Goal: Transaction & Acquisition: Purchase product/service

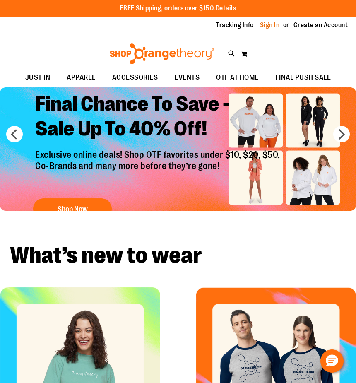
click at [274, 24] on link "Sign In" at bounding box center [270, 25] width 20 height 9
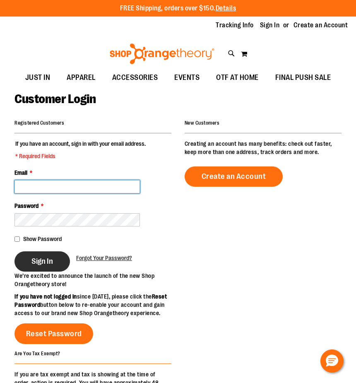
type input "**********"
click at [38, 265] on span "Sign In" at bounding box center [42, 261] width 22 height 9
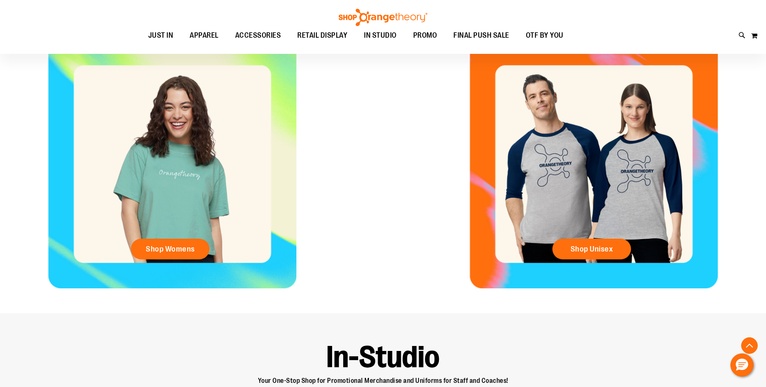
scroll to position [414, 0]
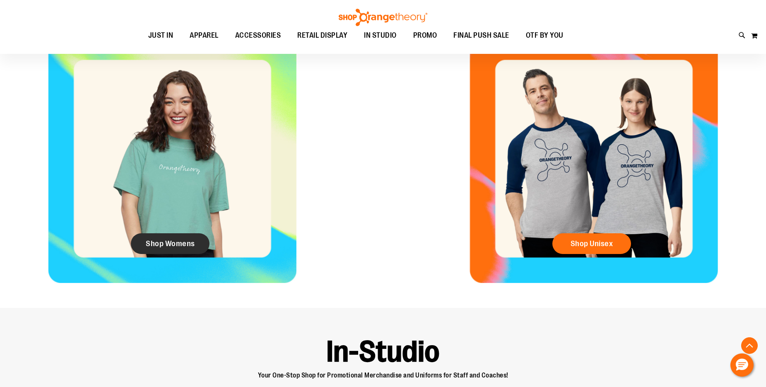
type input "**********"
click at [183, 244] on span "Shop Womens" at bounding box center [170, 243] width 49 height 9
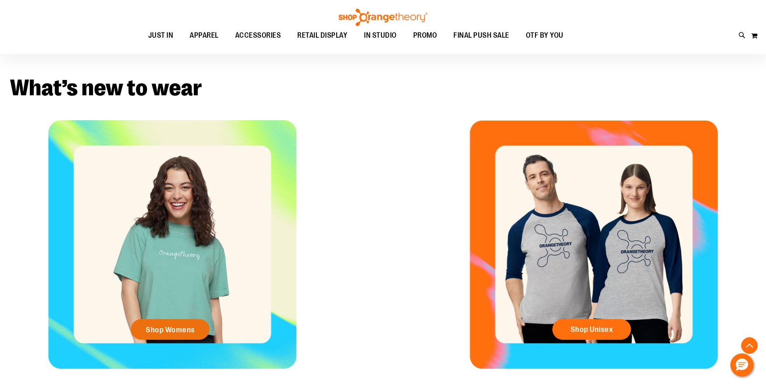
scroll to position [331, 0]
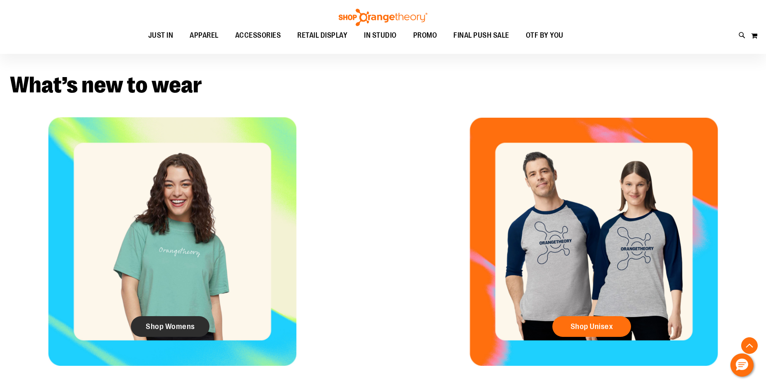
click at [172, 326] on span "Shop Womens" at bounding box center [170, 326] width 49 height 9
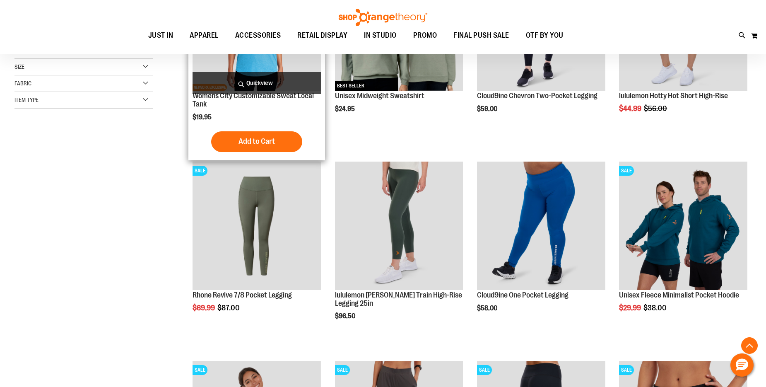
scroll to position [207, 0]
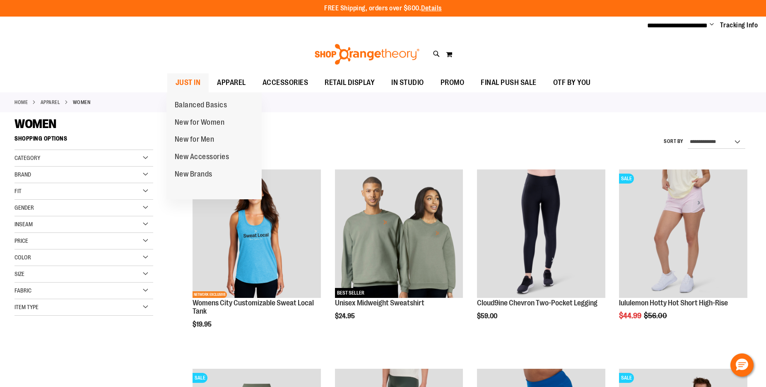
type input "**********"
click at [185, 80] on span "JUST IN" at bounding box center [188, 82] width 25 height 19
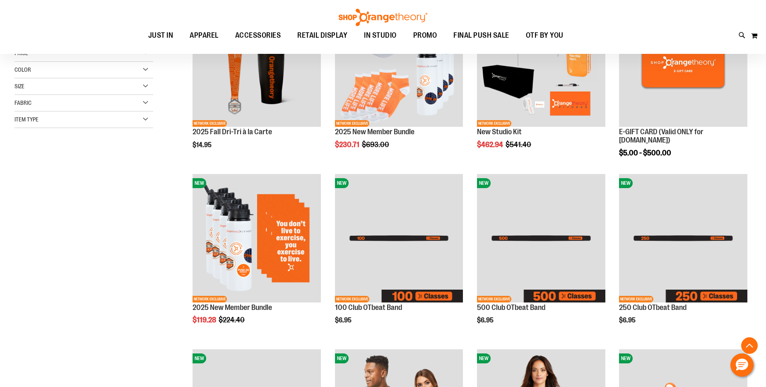
scroll to position [207, 0]
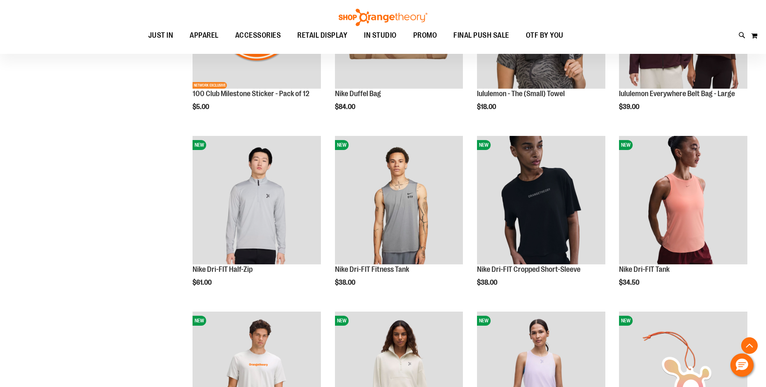
scroll to position [745, 0]
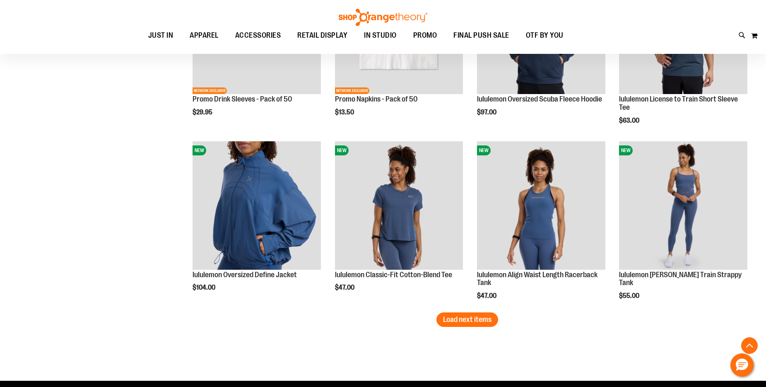
scroll to position [1448, 0]
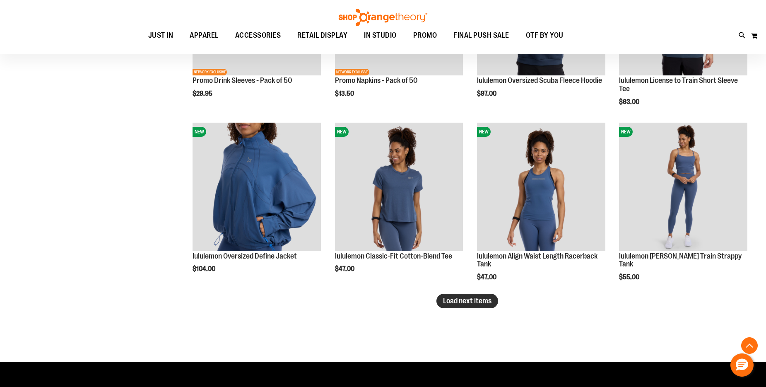
type input "**********"
click at [447, 301] on span "Load next items" at bounding box center [467, 300] width 48 height 8
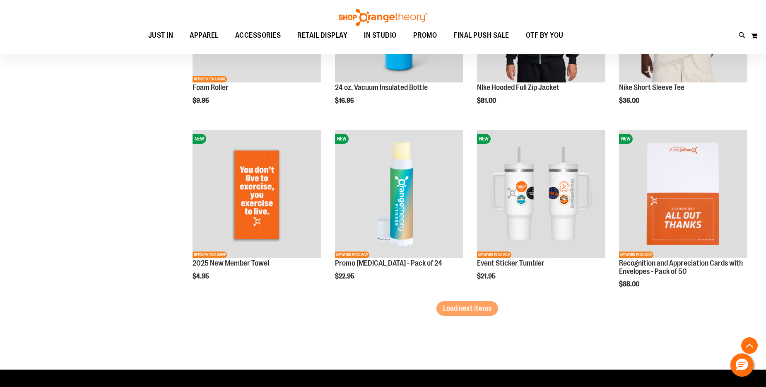
scroll to position [1986, 0]
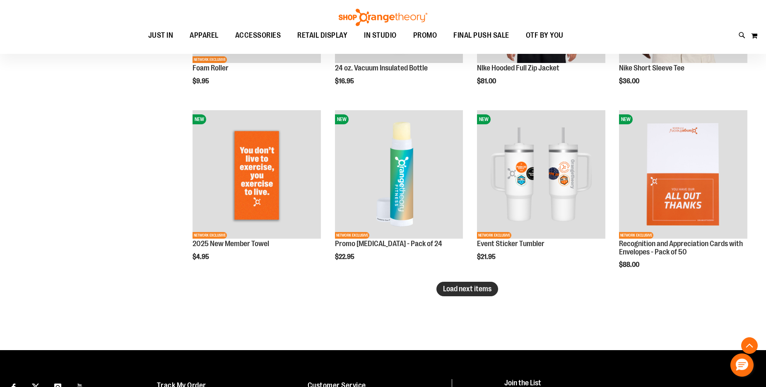
click at [479, 292] on span "Load next items" at bounding box center [467, 288] width 48 height 8
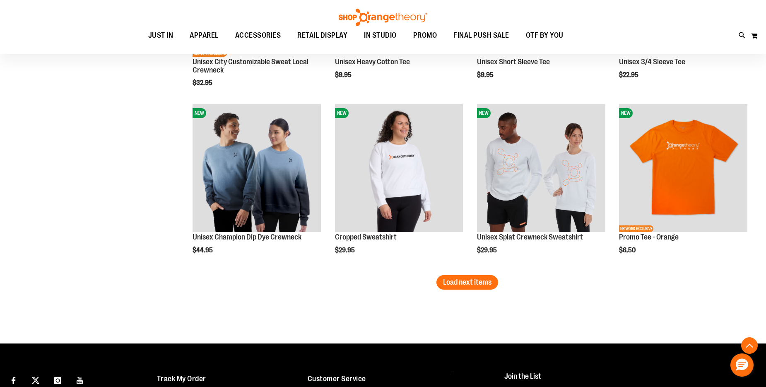
scroll to position [2525, 0]
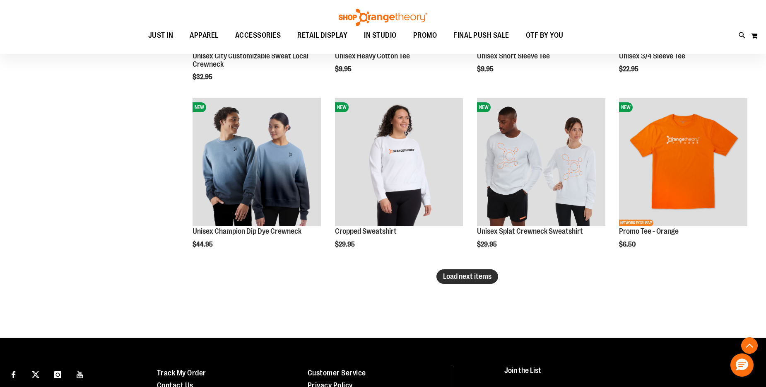
click at [481, 276] on span "Load next items" at bounding box center [467, 276] width 48 height 8
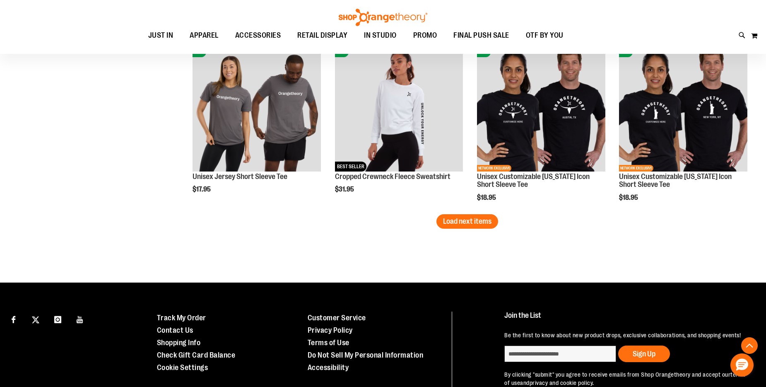
scroll to position [3156, 0]
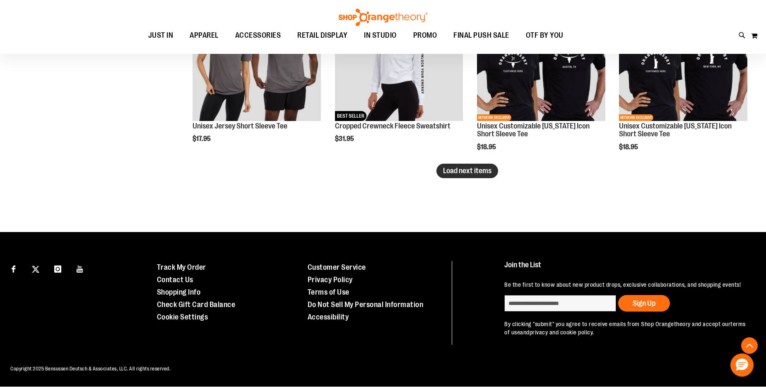
click at [447, 168] on span "Load next items" at bounding box center [467, 170] width 48 height 8
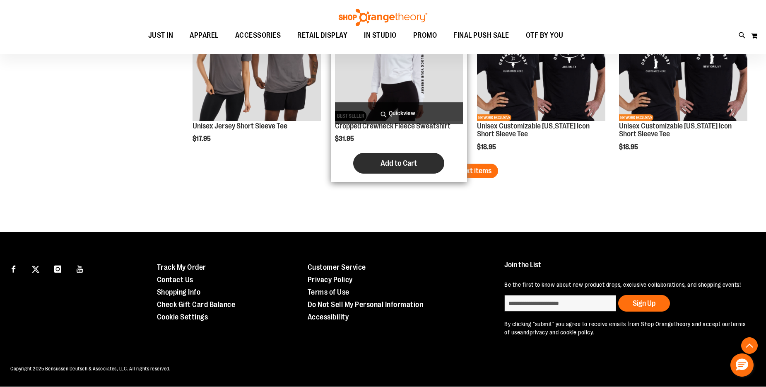
scroll to position [3150, 0]
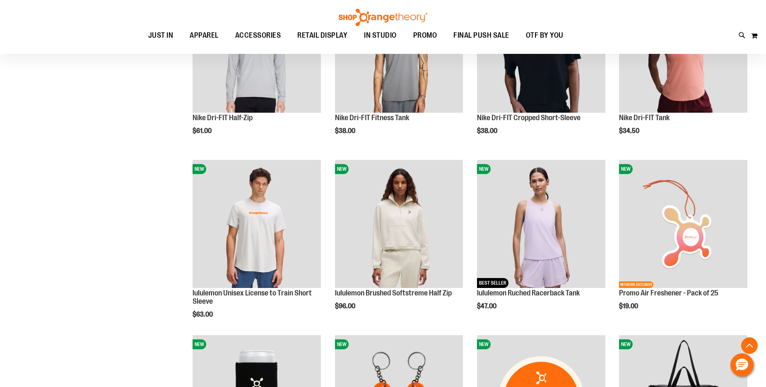
scroll to position [914, 0]
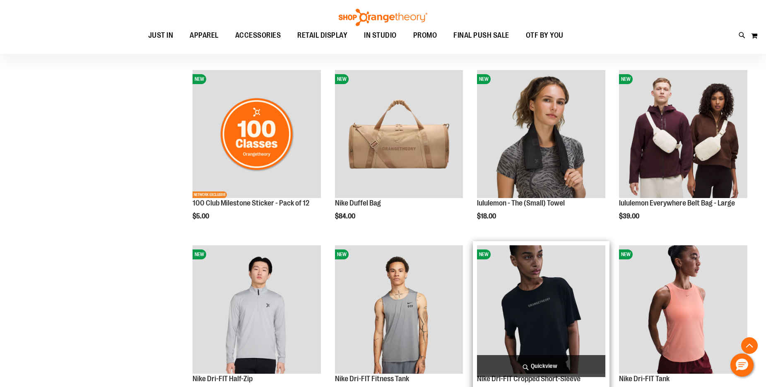
scroll to position [749, 0]
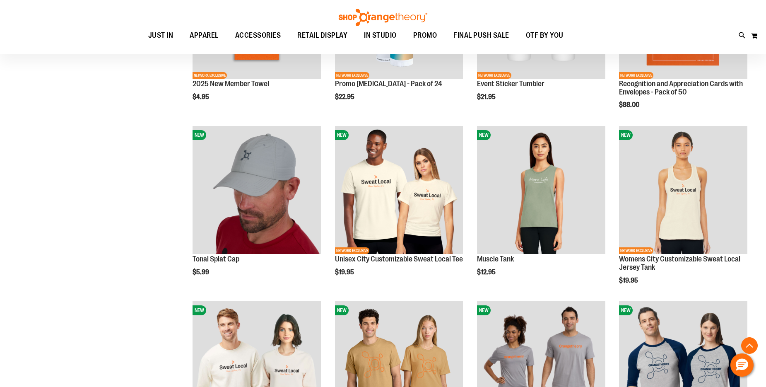
scroll to position [2156, 0]
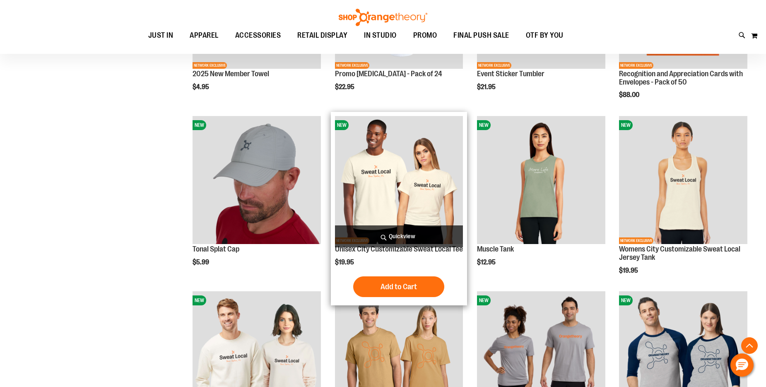
click at [410, 176] on img "product" at bounding box center [399, 180] width 128 height 128
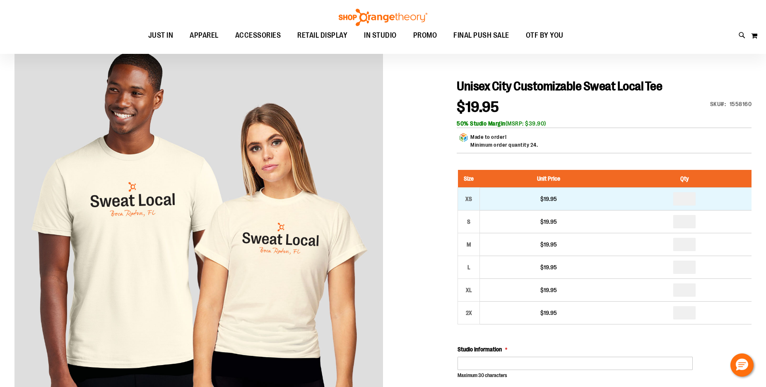
scroll to position [207, 0]
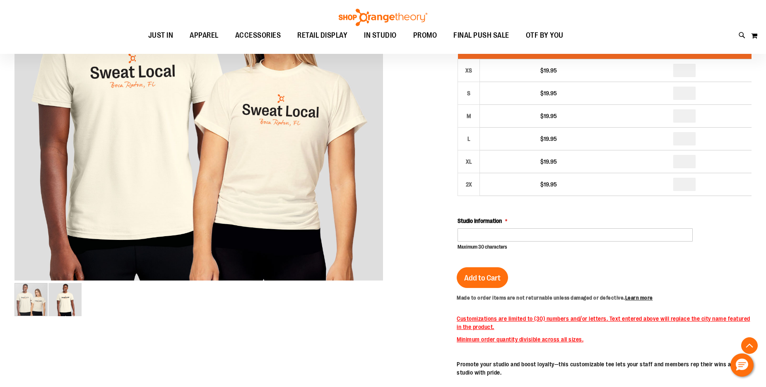
type input "**********"
click at [494, 234] on input "Studio Information" at bounding box center [574, 234] width 235 height 13
type input "**********"
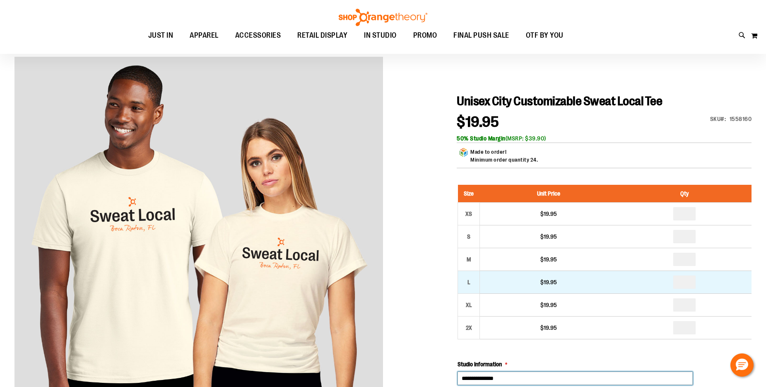
scroll to position [0, 0]
